Goal: Task Accomplishment & Management: Manage account settings

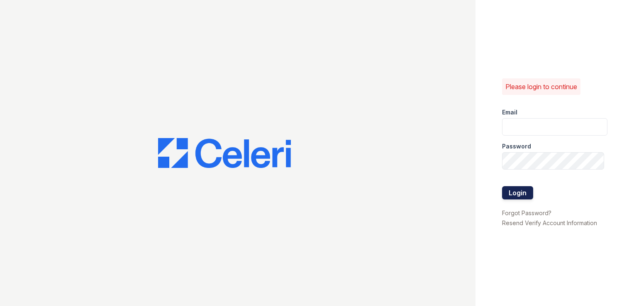
type input "[EMAIL_ADDRESS][DOMAIN_NAME]"
click at [517, 192] on button "Login" at bounding box center [517, 192] width 31 height 13
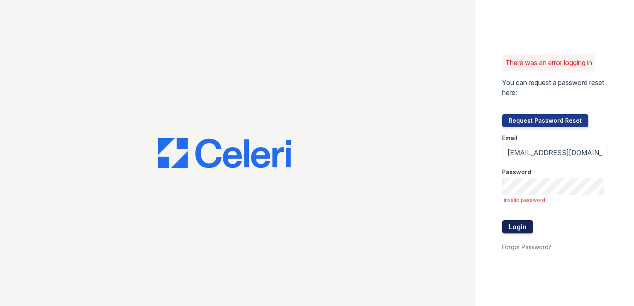
click at [514, 226] on button "Login" at bounding box center [517, 226] width 31 height 13
click at [519, 226] on button "Login" at bounding box center [517, 226] width 31 height 13
click at [528, 245] on link "Forgot Password?" at bounding box center [526, 246] width 49 height 7
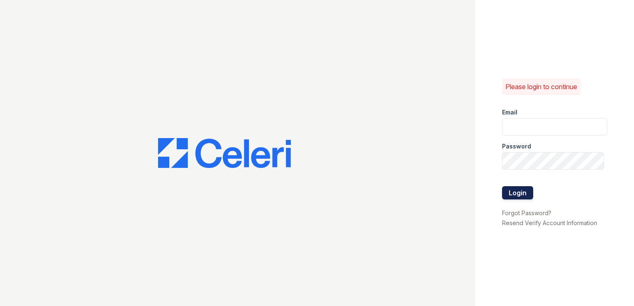
type input "hicham.izellalen@bridgepm.com"
click at [522, 189] on button "Login" at bounding box center [517, 192] width 31 height 13
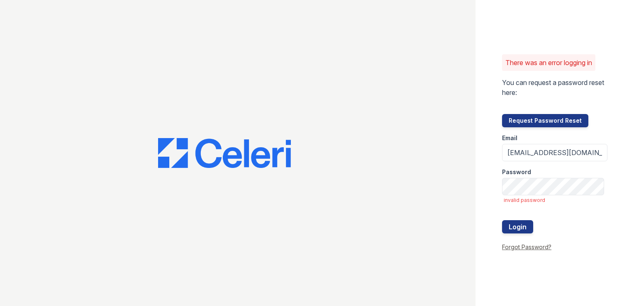
click at [530, 244] on link "Forgot Password?" at bounding box center [526, 246] width 49 height 7
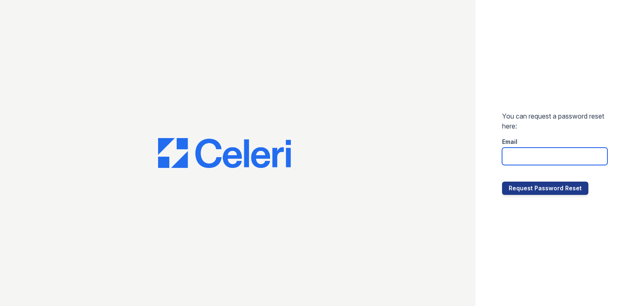
click at [515, 154] on input "email" at bounding box center [554, 156] width 105 height 17
type input "hicham.izellalen@bridgepm.com"
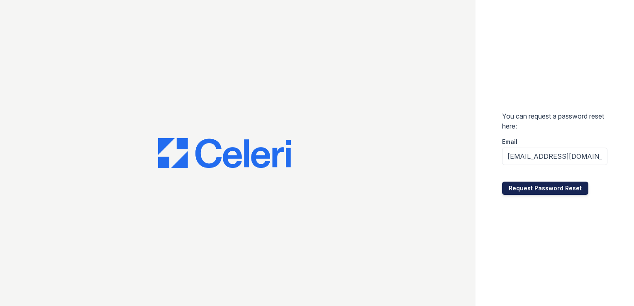
click at [548, 188] on button "Request Password Reset" at bounding box center [545, 188] width 86 height 13
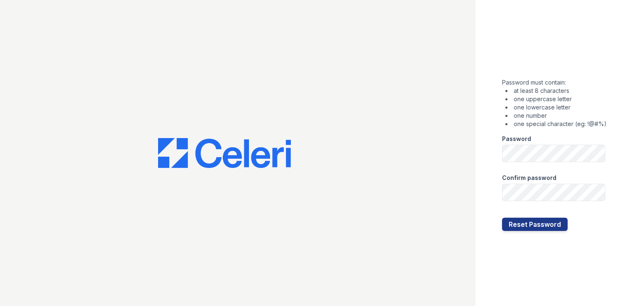
click at [589, 227] on form "Password must contain: at least 8 characters one uppercase letter one lowercase…" at bounding box center [554, 152] width 104 height 155
click at [405, 193] on div at bounding box center [237, 153] width 475 height 306
click at [539, 224] on button "Reset Password" at bounding box center [535, 224] width 66 height 13
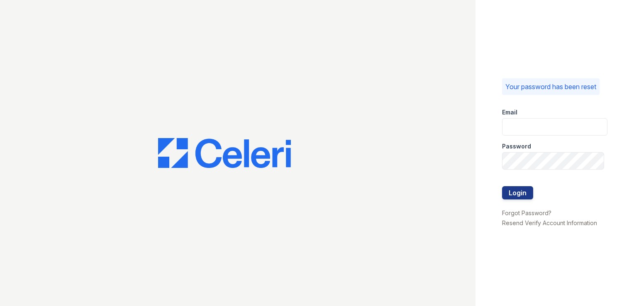
type input "[EMAIL_ADDRESS][DOMAIN_NAME]"
click at [556, 269] on div "Your password has been reset Email hicham.izellalen@bridgepm.com Password Login…" at bounding box center [554, 153] width 158 height 306
click at [521, 194] on button "Login" at bounding box center [517, 192] width 31 height 13
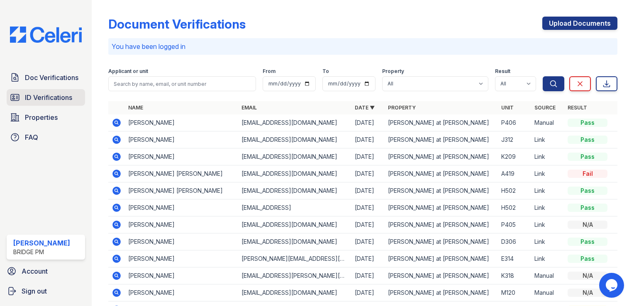
click at [52, 95] on span "ID Verifications" at bounding box center [48, 97] width 47 height 10
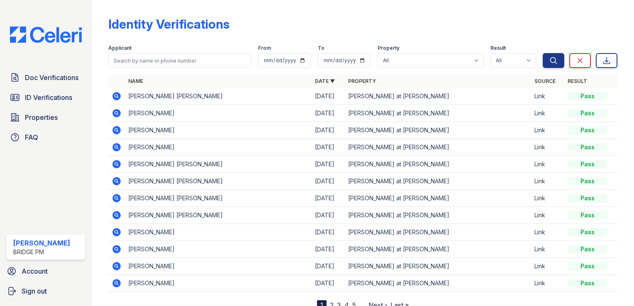
click at [118, 95] on icon at bounding box center [117, 96] width 10 height 10
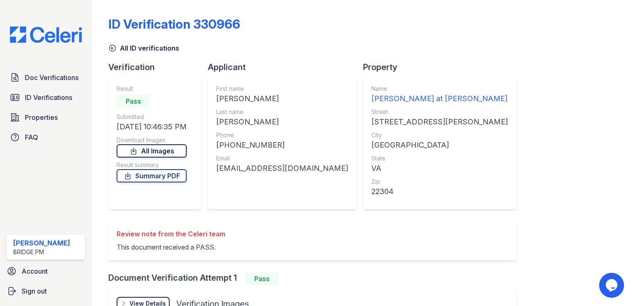
click at [157, 150] on link "All Images" at bounding box center [152, 150] width 70 height 13
